Goal: Task Accomplishment & Management: Use online tool/utility

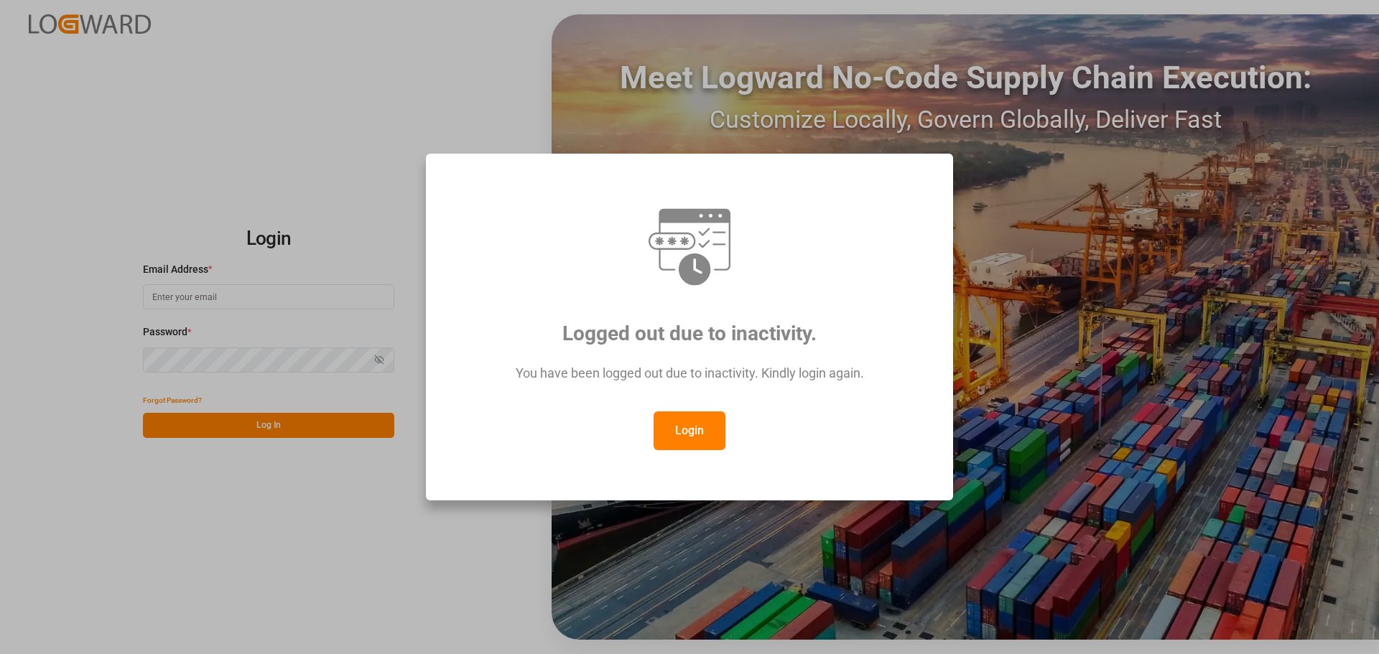
click at [677, 429] on button "Login" at bounding box center [689, 430] width 72 height 39
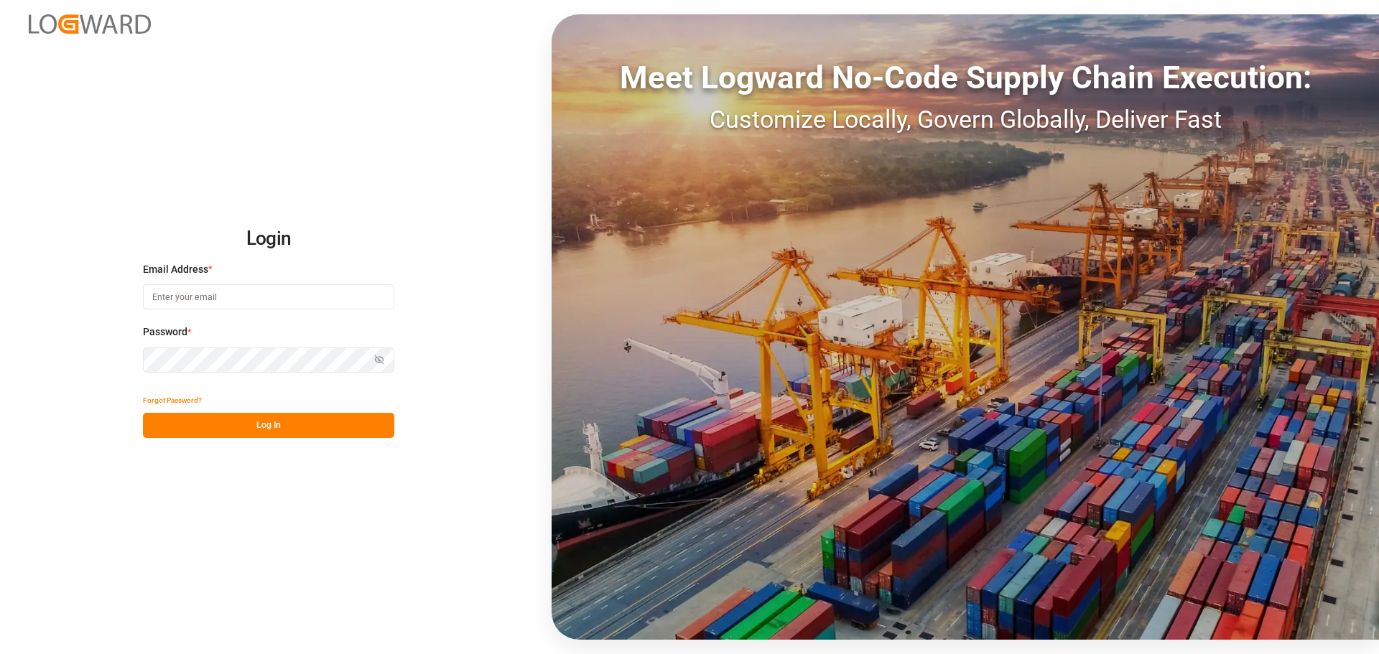
click at [175, 299] on input at bounding box center [268, 296] width 251 height 25
type input "[PERSON_NAME][EMAIL_ADDRESS][DOMAIN_NAME]"
click at [248, 426] on button "Log In" at bounding box center [268, 425] width 251 height 25
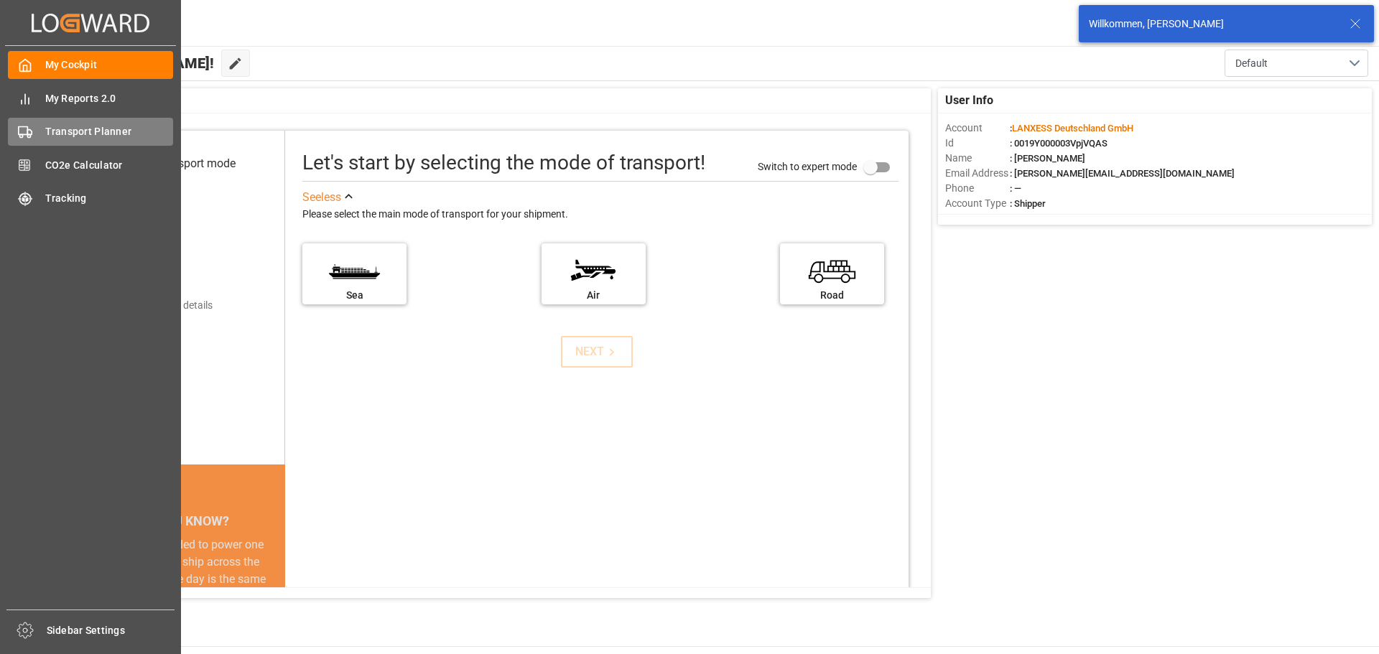
click at [69, 132] on span "Transport Planner" at bounding box center [109, 131] width 129 height 15
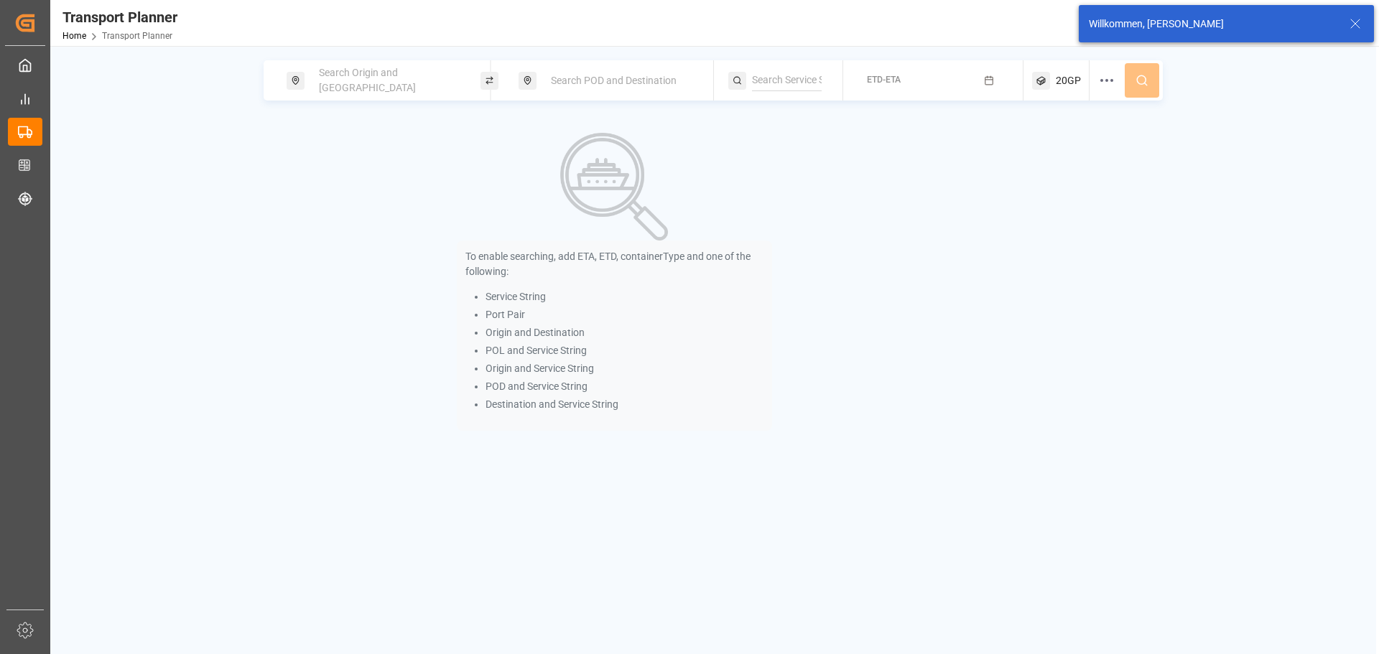
click at [370, 86] on span "Search Origin and [GEOGRAPHIC_DATA]" at bounding box center [367, 80] width 97 height 27
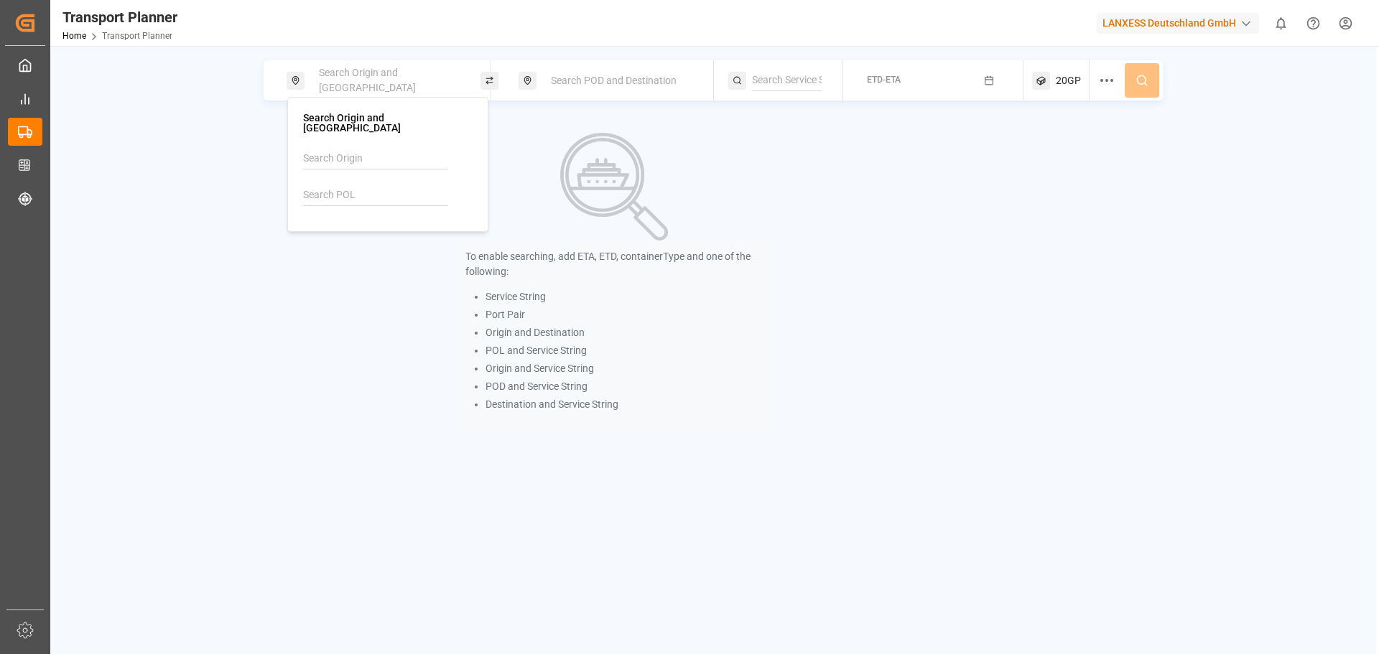
click at [340, 187] on input at bounding box center [375, 196] width 144 height 22
click at [433, 233] on div "NLRTM [GEOGRAPHIC_DATA]" at bounding box center [390, 242] width 139 height 30
type input "NLRTM"
click at [612, 87] on div "Search POD and Destination" at bounding box center [619, 80] width 155 height 27
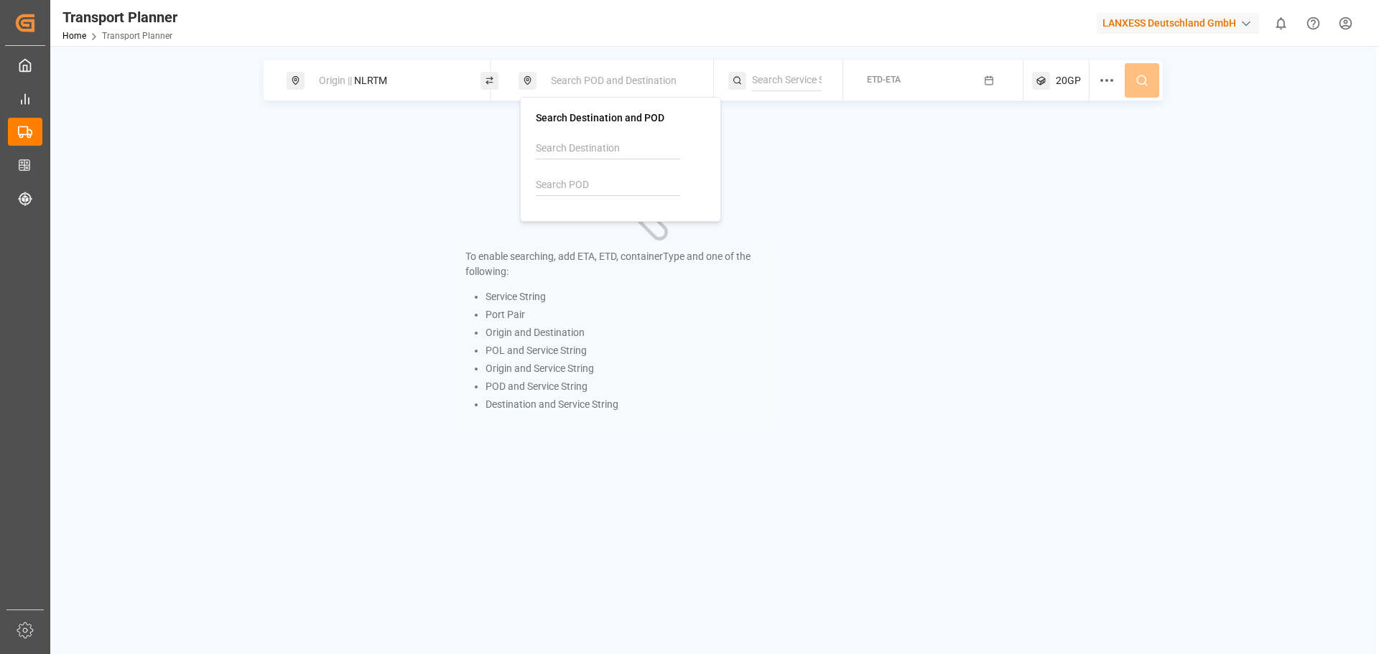
click at [581, 187] on input at bounding box center [608, 185] width 144 height 22
click at [588, 234] on div "[GEOGRAPHIC_DATA]" at bounding box center [602, 239] width 97 height 15
type input "CNSHA"
click at [845, 83] on div "Origin || NLRTM CNSHA || Destination ETD-ETA 20GP" at bounding box center [713, 80] width 899 height 40
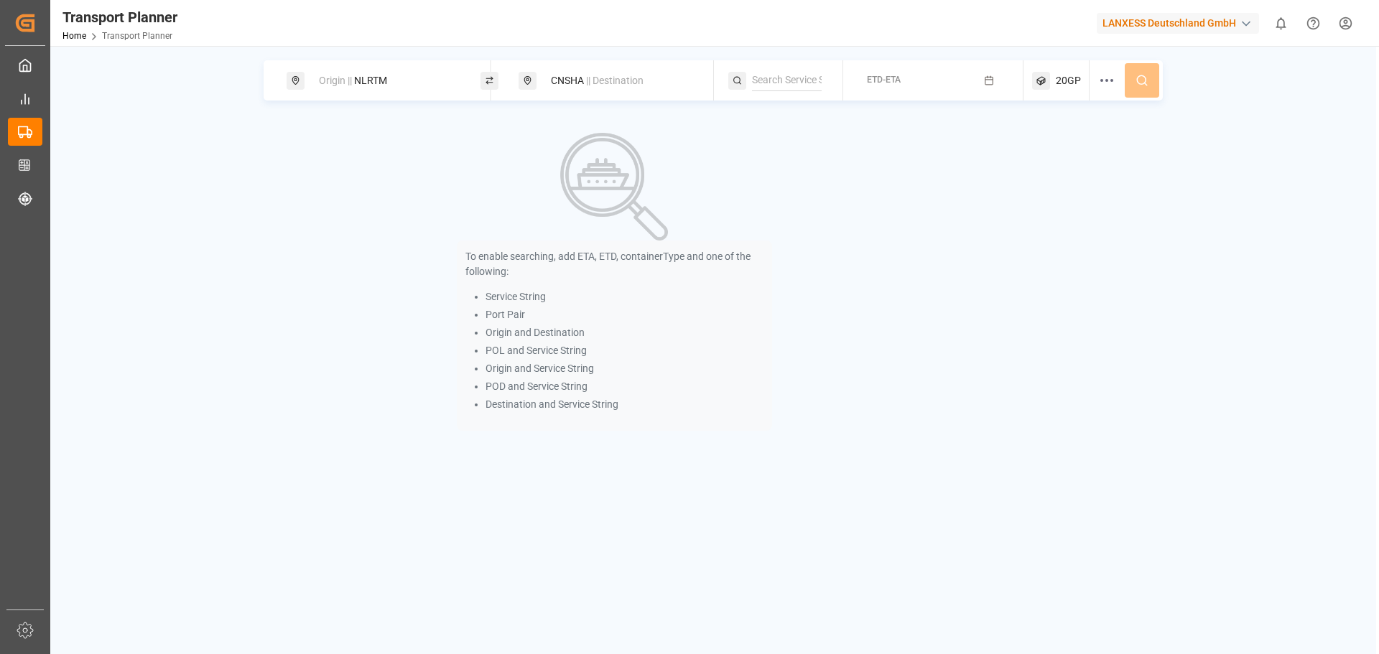
click at [892, 72] on div "ETD-ETA" at bounding box center [884, 81] width 34 height 18
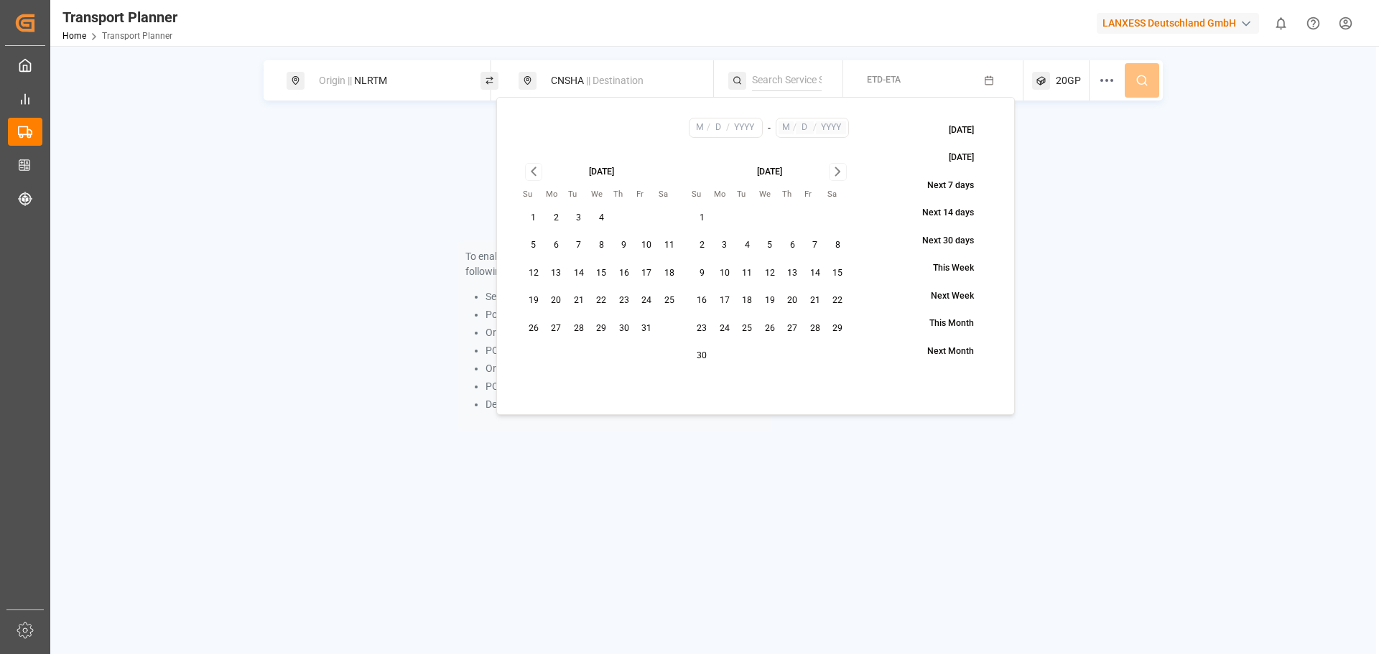
click at [596, 303] on button "22" at bounding box center [601, 300] width 23 height 23
type input "10"
type input "22"
type input "2025"
click at [834, 169] on icon "Go to next month" at bounding box center [837, 171] width 17 height 17
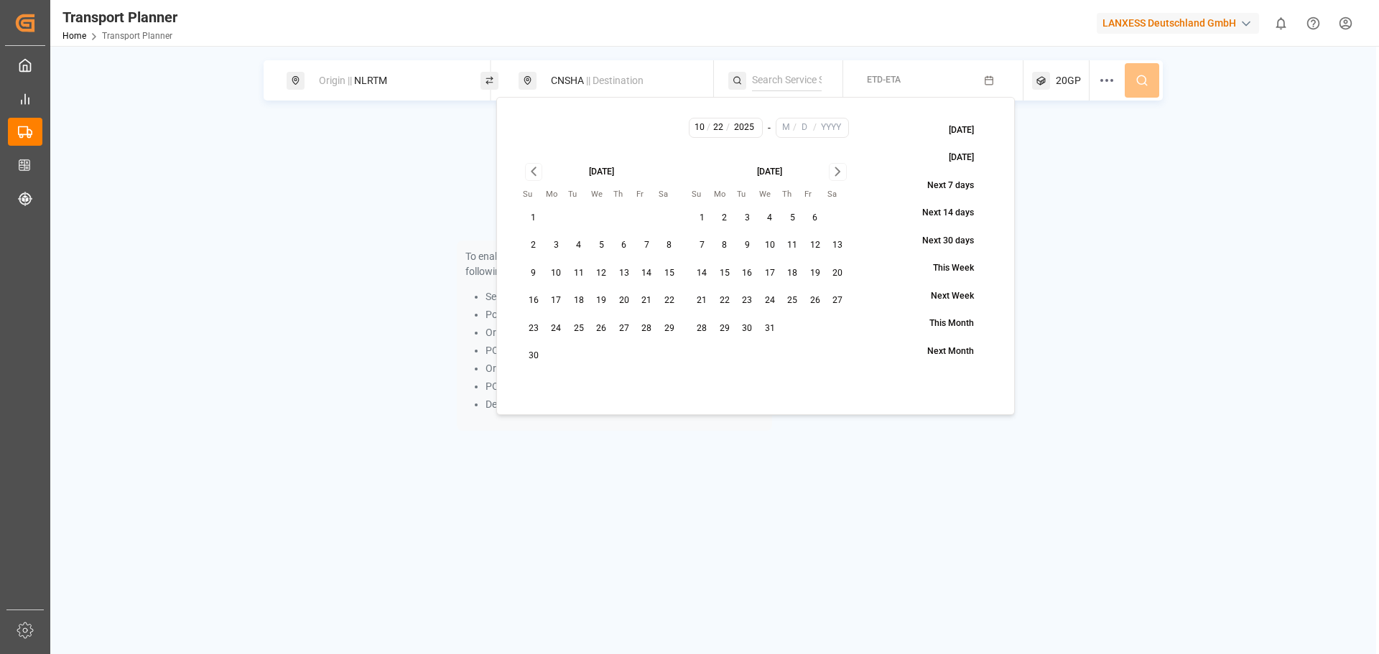
click at [834, 169] on icon "Go to next month" at bounding box center [837, 171] width 17 height 17
click at [596, 329] on button "31" at bounding box center [601, 328] width 23 height 23
type input "12"
type input "31"
type input "2025"
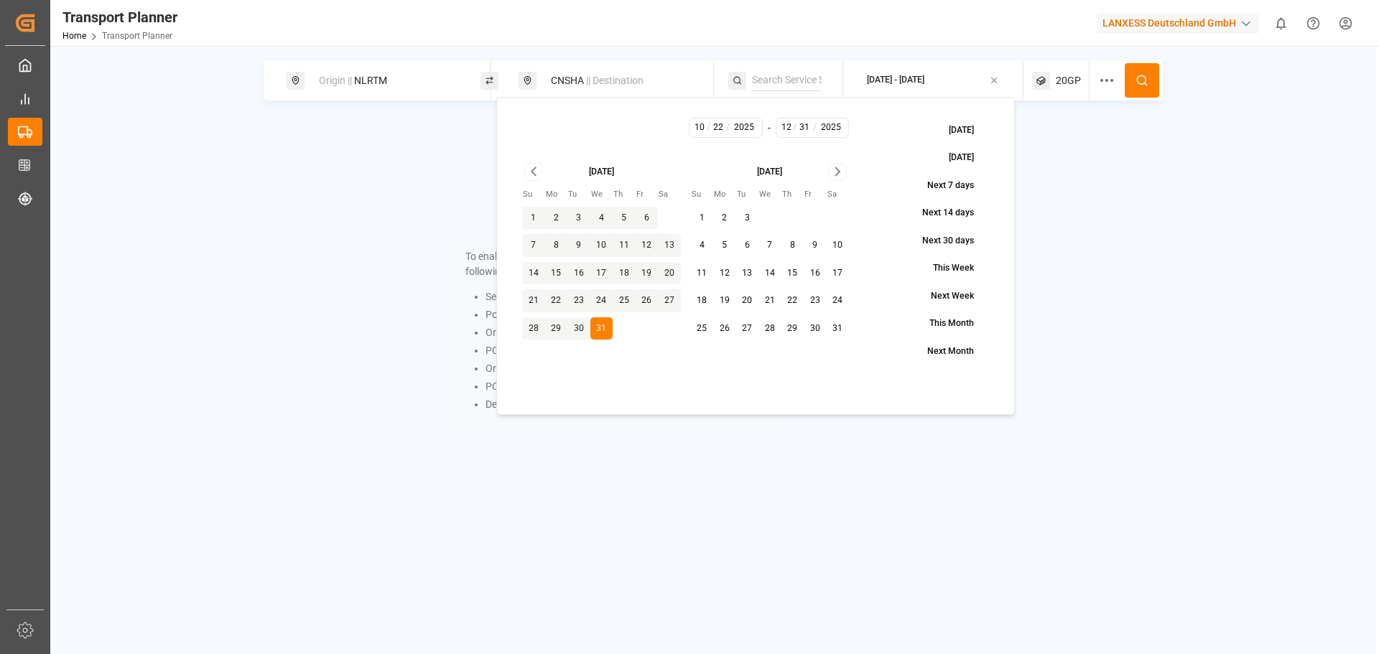
click at [1142, 84] on circle at bounding box center [1141, 79] width 9 height 9
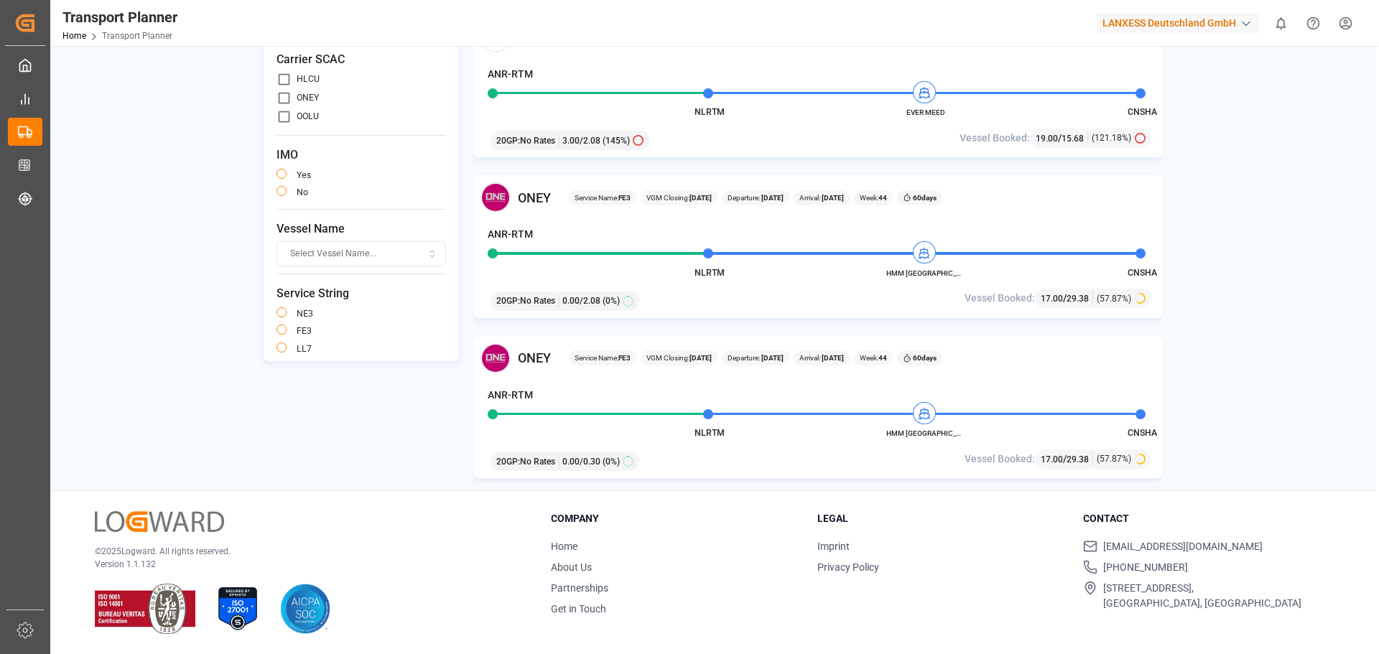
scroll to position [1436, 0]
